Goal: Task Accomplishment & Management: Complete application form

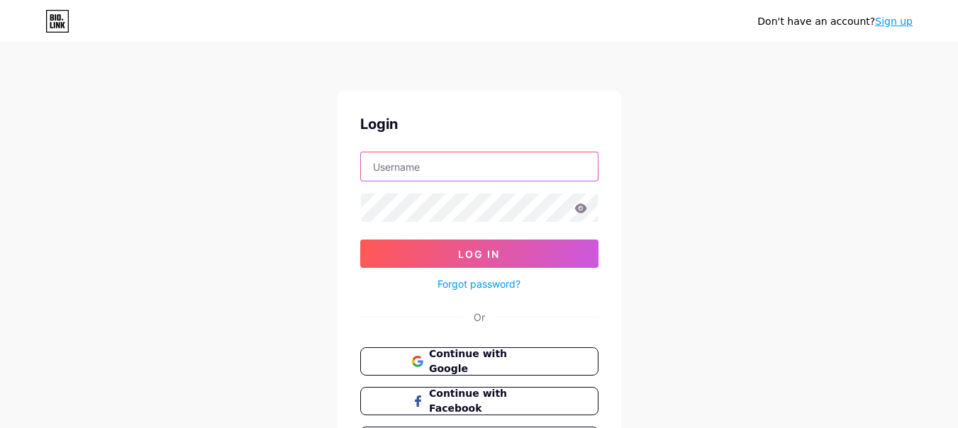
click at [424, 163] on input "text" at bounding box center [479, 167] width 237 height 28
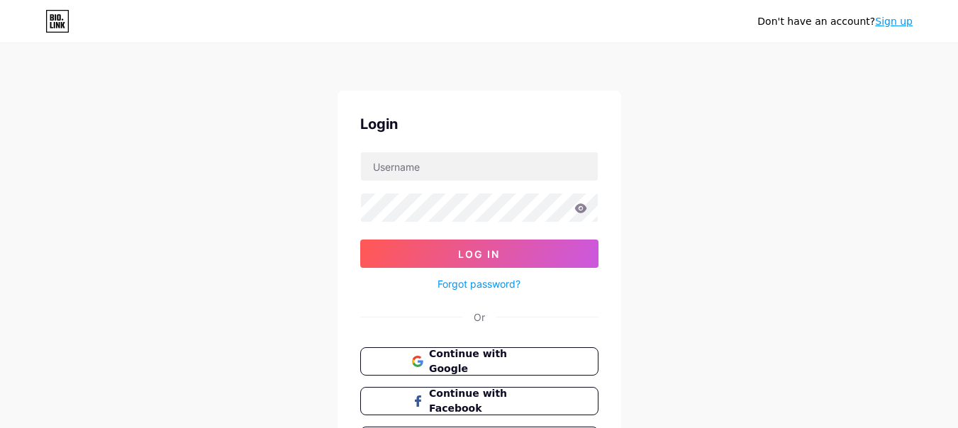
click at [904, 27] on div "Don't have an account? Sign up" at bounding box center [835, 21] width 155 height 15
click at [903, 26] on link "Sign up" at bounding box center [894, 21] width 38 height 11
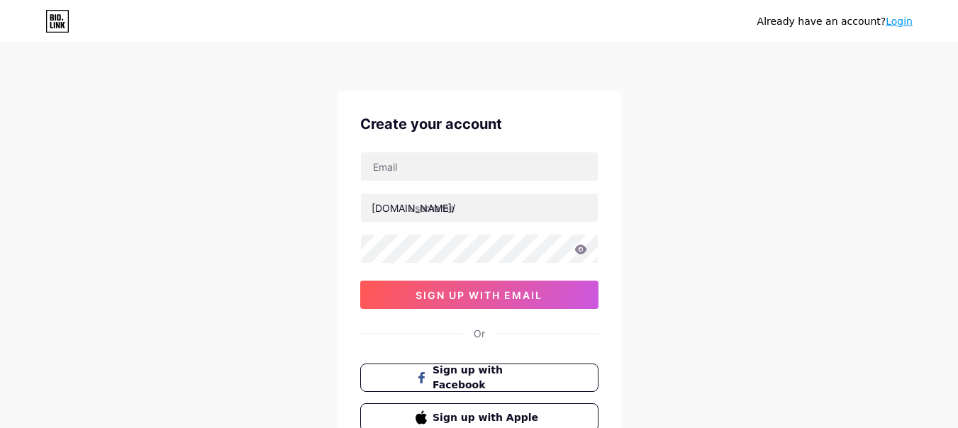
click at [768, 143] on div "Already have an account? Login Create your account [DOMAIN_NAME]/ sign up with …" at bounding box center [479, 271] width 958 height 543
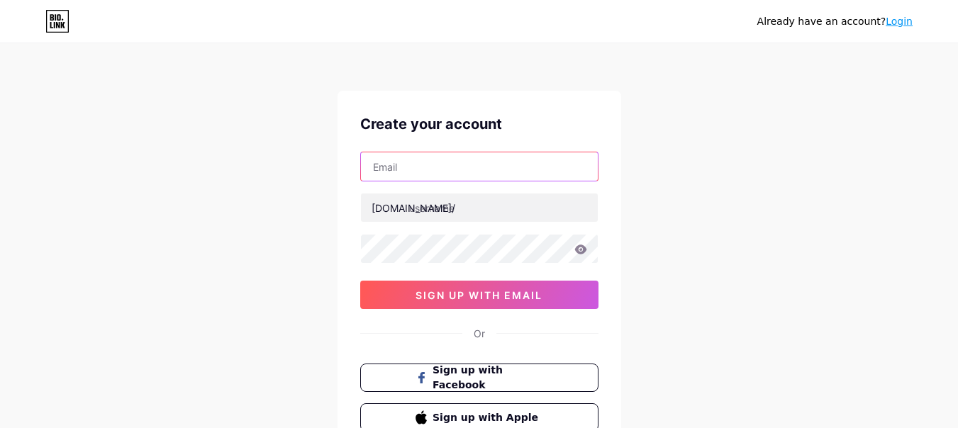
click at [477, 172] on input "text" at bounding box center [479, 167] width 237 height 28
type input "[EMAIL_ADDRESS][DOMAIN_NAME]"
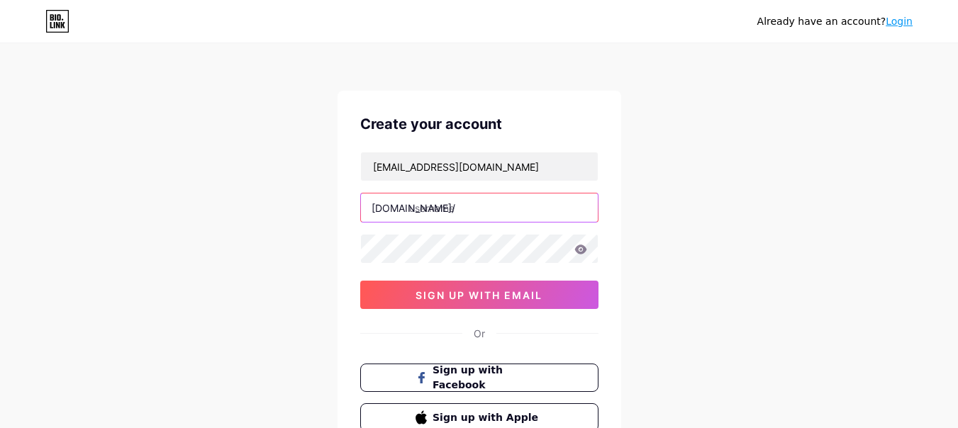
click at [467, 214] on input "text" at bounding box center [479, 208] width 237 height 28
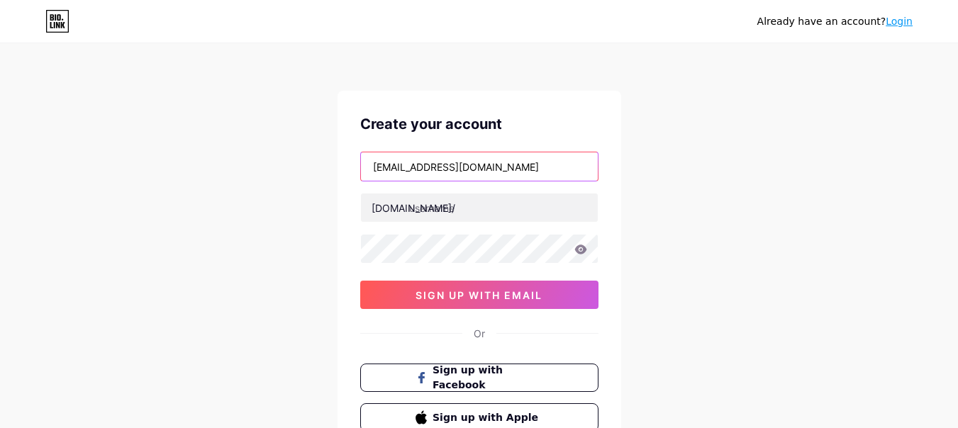
drag, startPoint x: 446, startPoint y: 167, endPoint x: 228, endPoint y: 167, distance: 217.8
click at [228, 167] on div "Already have an account? Login Create your account [EMAIL_ADDRESS][DOMAIN_NAME]…" at bounding box center [479, 271] width 958 height 543
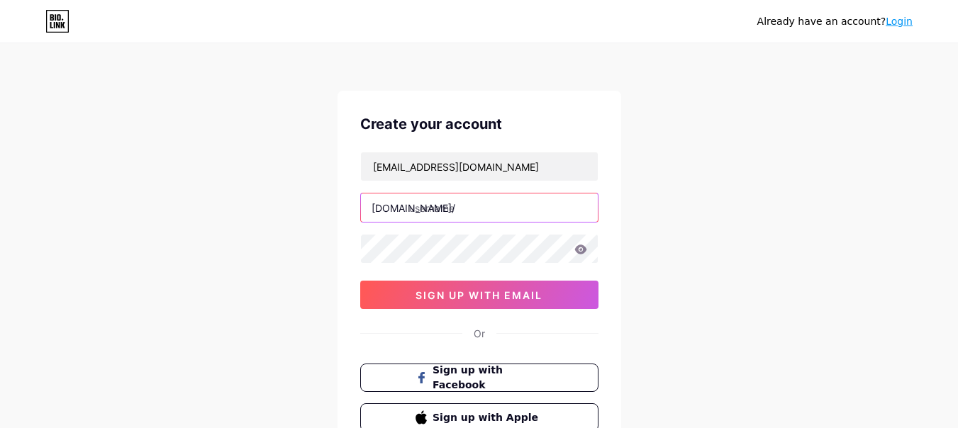
click at [426, 211] on input "text" at bounding box center [479, 208] width 237 height 28
paste input "funeralorderofs"
type input "funeralorderofs"
click at [770, 261] on div "Already have an account? Login Create your account [EMAIL_ADDRESS][DOMAIN_NAME]…" at bounding box center [479, 271] width 958 height 543
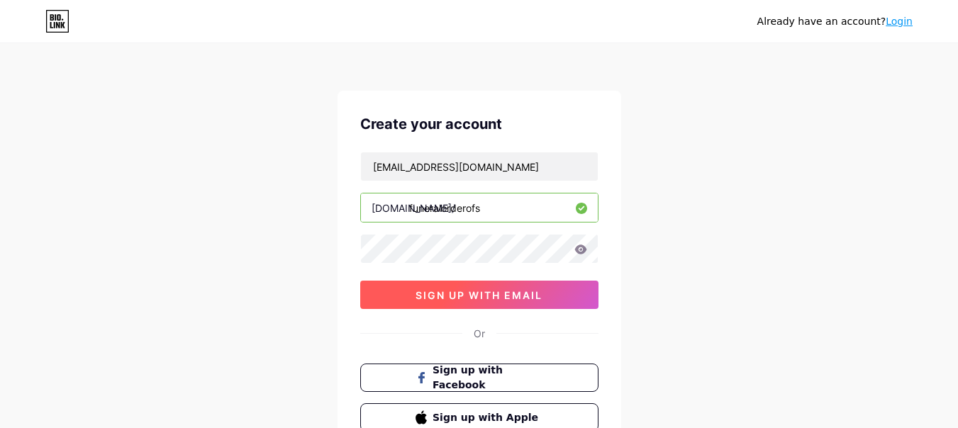
click at [449, 299] on span "sign up with email" at bounding box center [479, 295] width 127 height 12
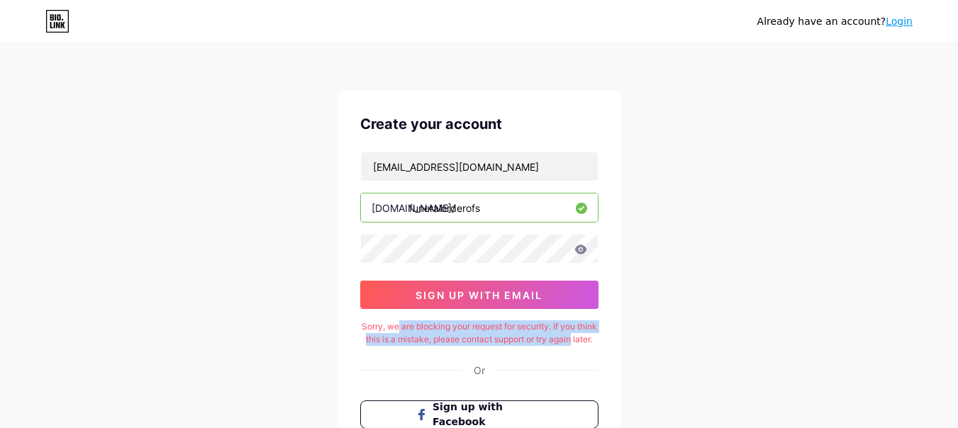
drag, startPoint x: 408, startPoint y: 327, endPoint x: 658, endPoint y: 333, distance: 249.8
click at [658, 333] on div "Already have an account? Login Create your account [EMAIL_ADDRESS][DOMAIN_NAME]…" at bounding box center [479, 290] width 958 height 580
click at [658, 336] on div "Already have an account? Login Create your account [EMAIL_ADDRESS][DOMAIN_NAME]…" at bounding box center [479, 290] width 958 height 580
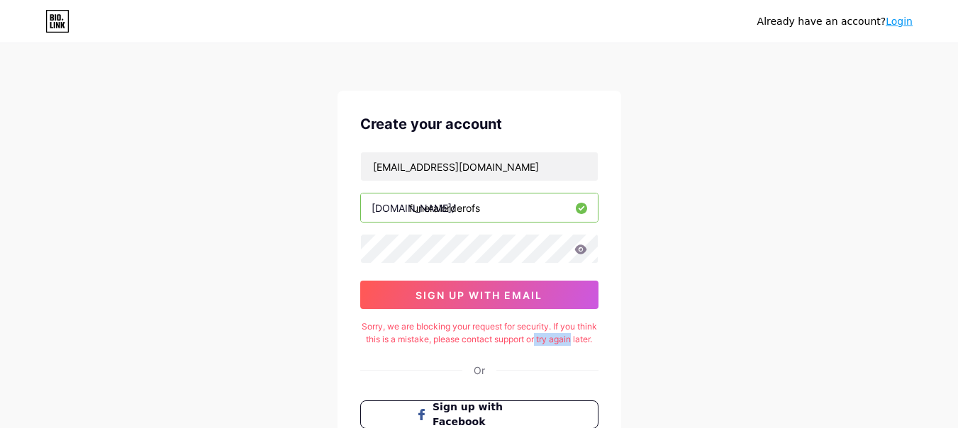
drag, startPoint x: 594, startPoint y: 341, endPoint x: 726, endPoint y: 341, distance: 132.7
click at [661, 341] on div "Already have an account? Login Create your account [EMAIL_ADDRESS][DOMAIN_NAME]…" at bounding box center [479, 290] width 958 height 580
click at [728, 341] on div "Already have an account? Login Create your account [EMAIL_ADDRESS][DOMAIN_NAME]…" at bounding box center [479, 290] width 958 height 580
